Goal: Check status

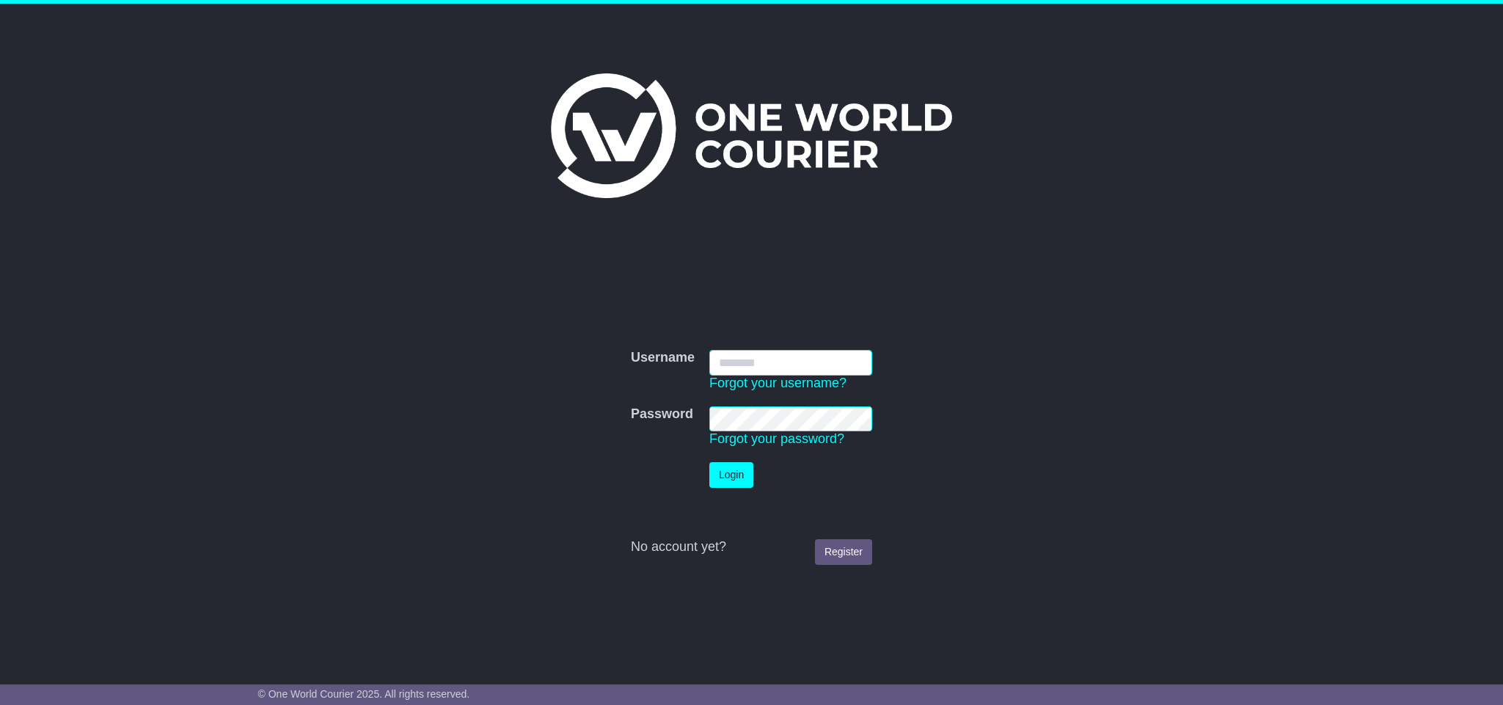
type input "**********"
click at [740, 471] on button "Login" at bounding box center [731, 475] width 44 height 26
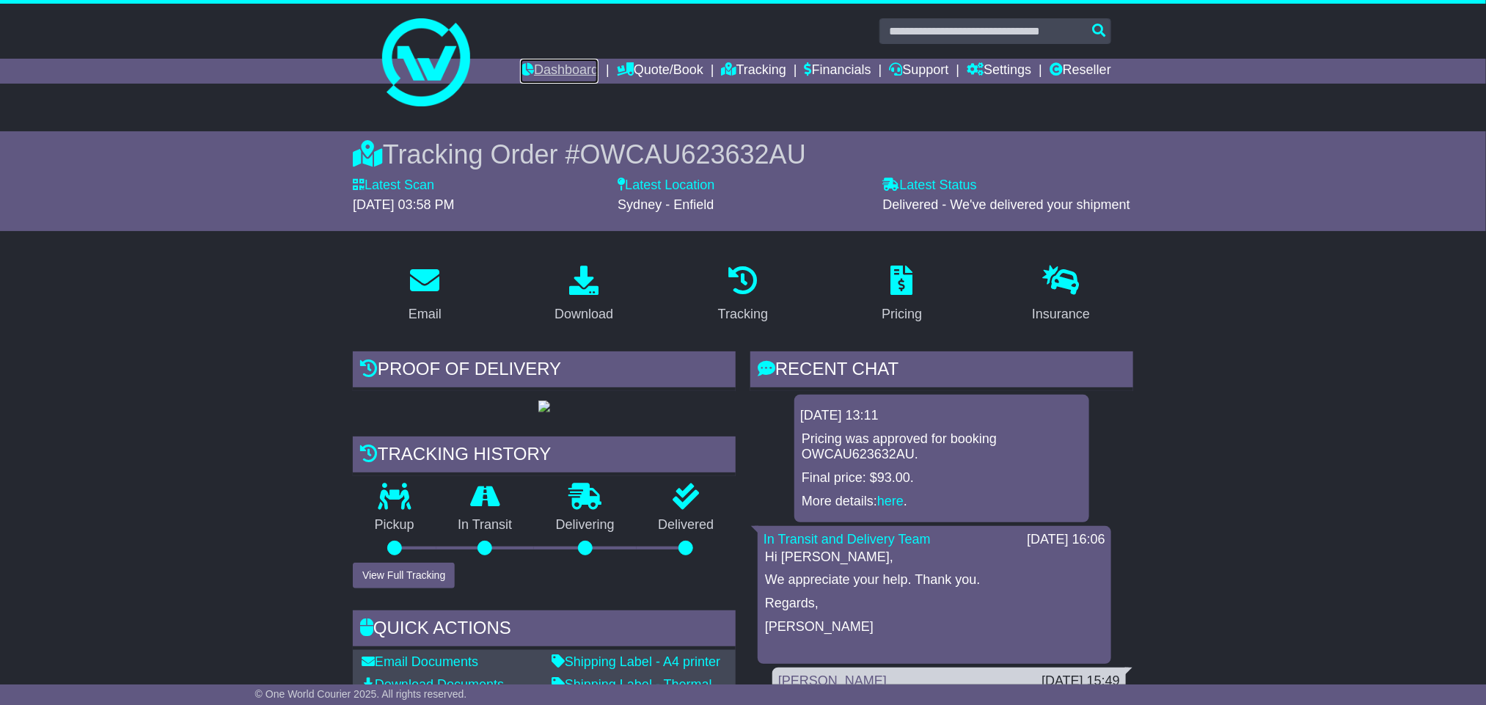
click at [561, 69] on link "Dashboard" at bounding box center [559, 71] width 78 height 25
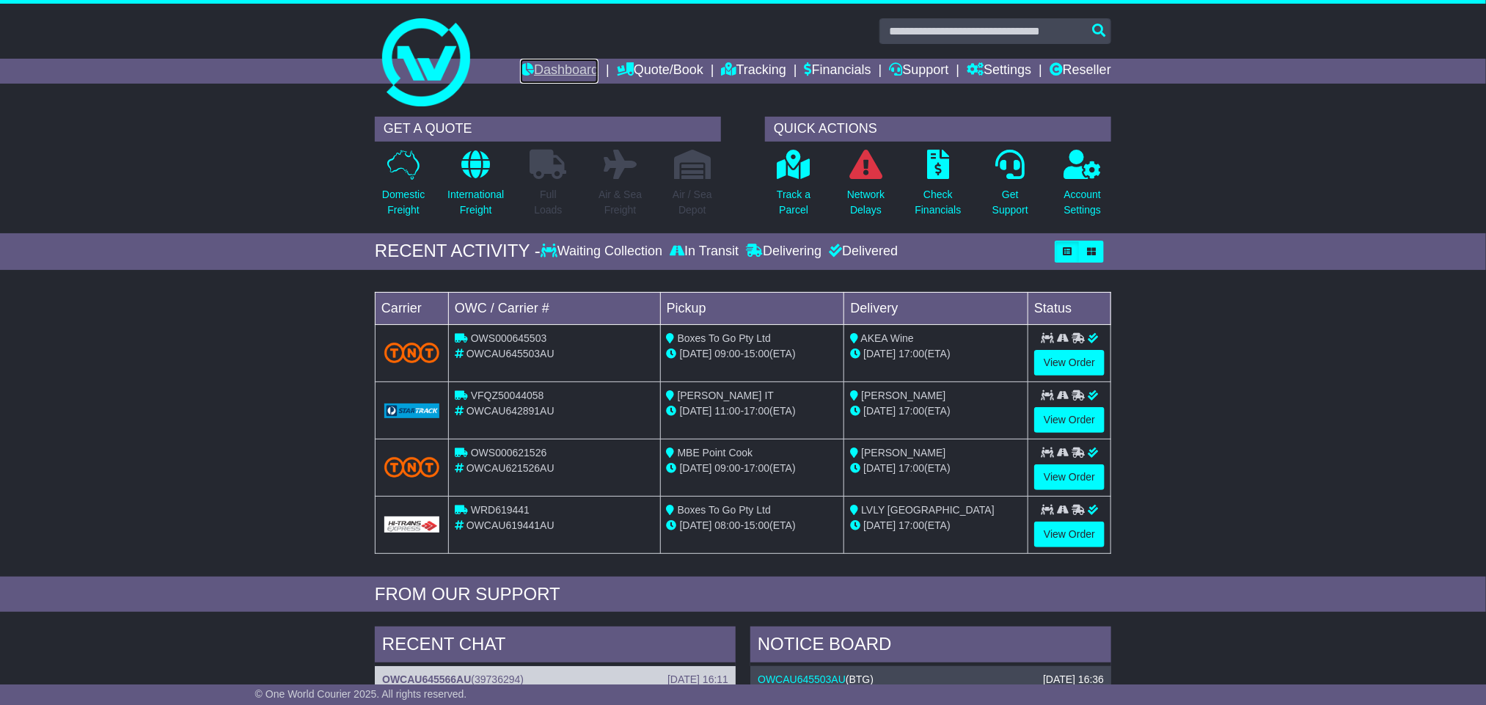
click at [552, 73] on link "Dashboard" at bounding box center [559, 71] width 78 height 25
